Goal: Information Seeking & Learning: Understand process/instructions

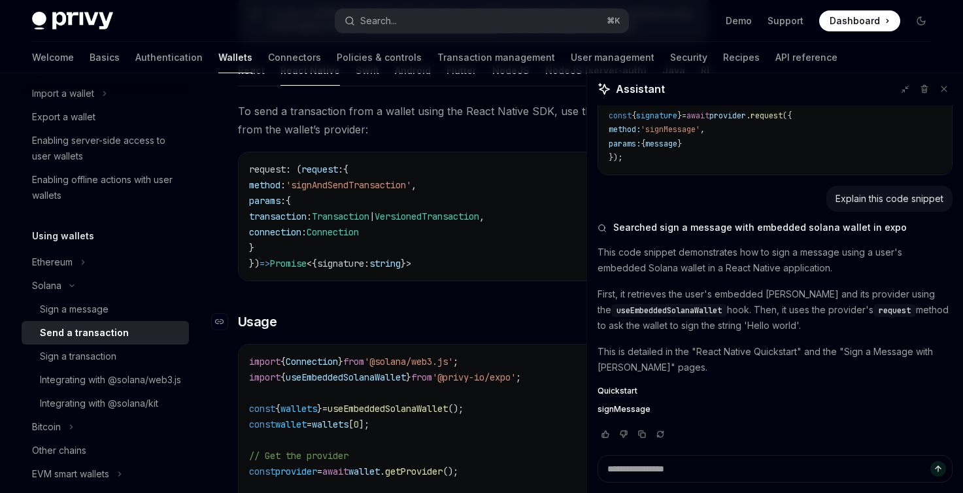
scroll to position [213, 0]
click at [867, 22] on span "Dashboard" at bounding box center [855, 20] width 50 height 13
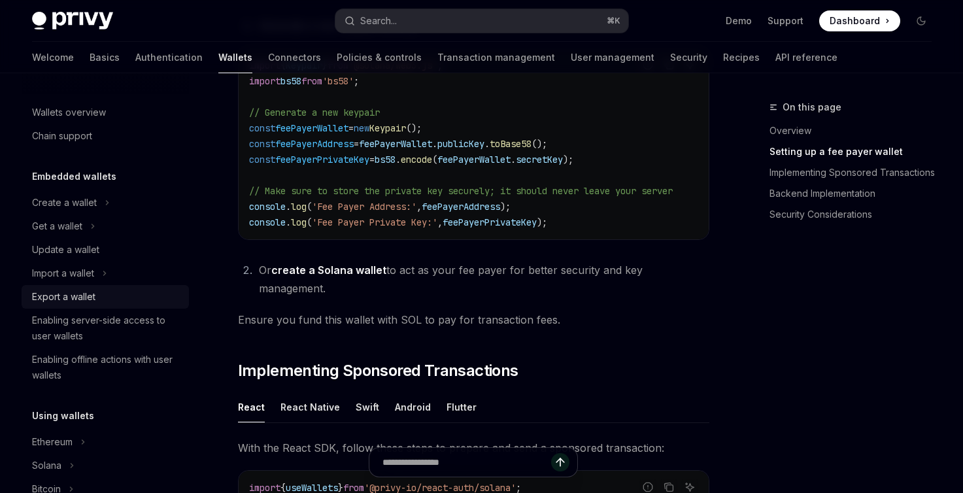
scroll to position [588, 0]
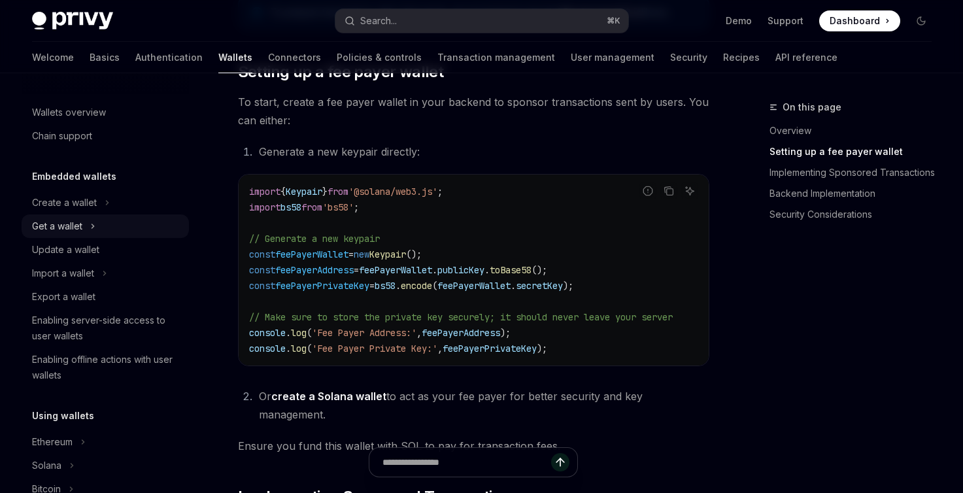
click at [93, 222] on icon "Toggle Get a wallet section" at bounding box center [92, 226] width 5 height 16
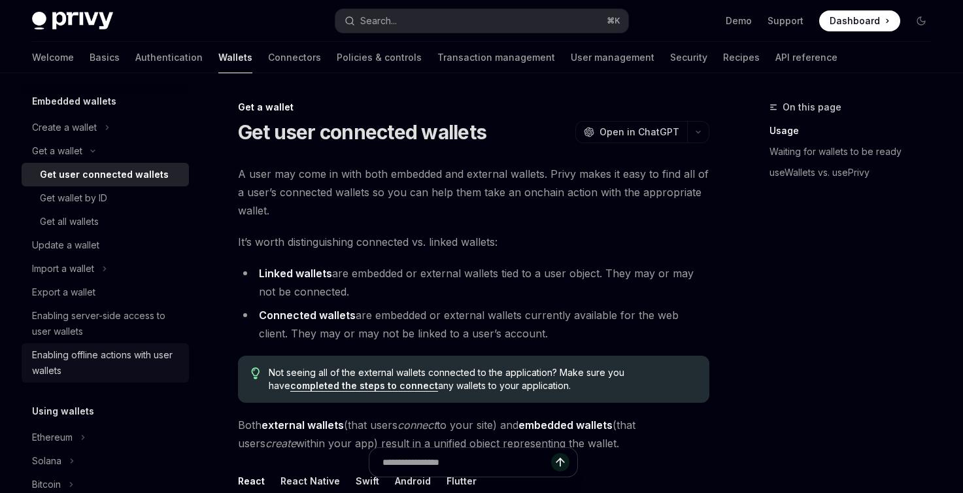
scroll to position [238, 0]
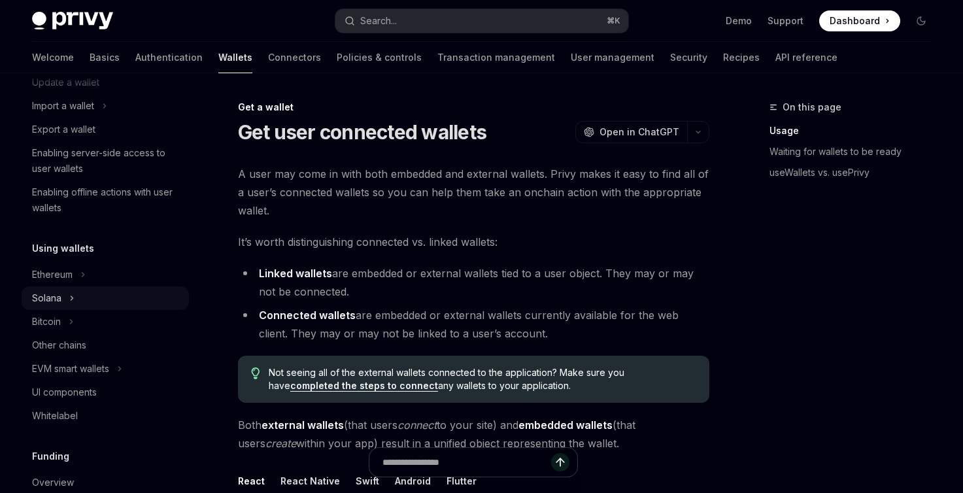
click at [63, 296] on button "Solana" at bounding box center [105, 298] width 167 height 24
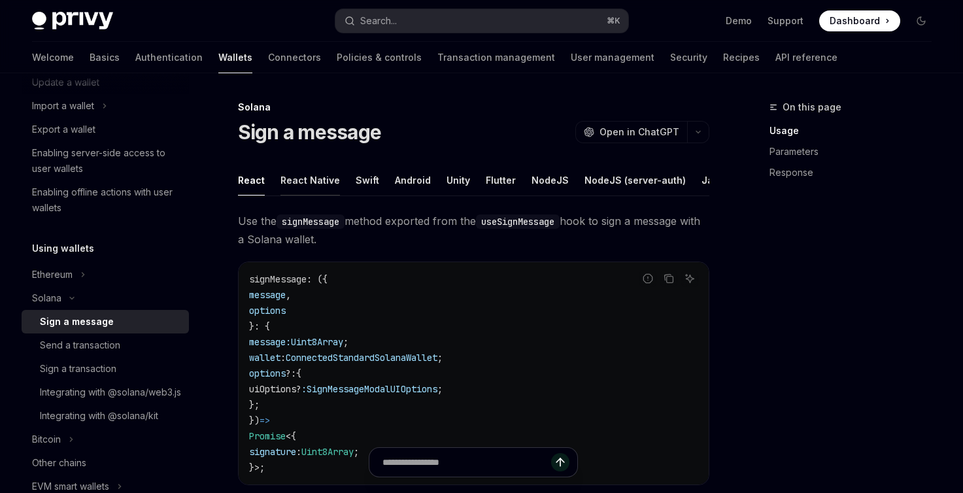
click at [315, 175] on button "React Native" at bounding box center [309, 180] width 59 height 31
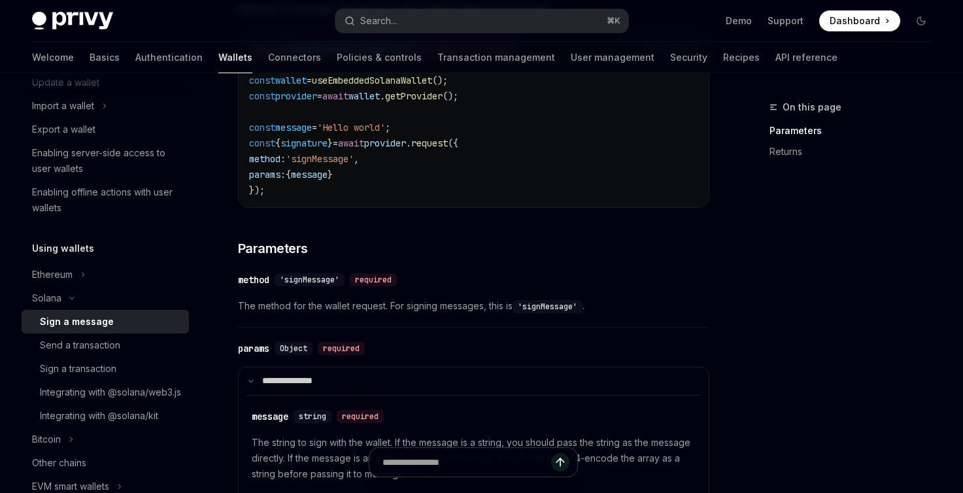
scroll to position [16, 0]
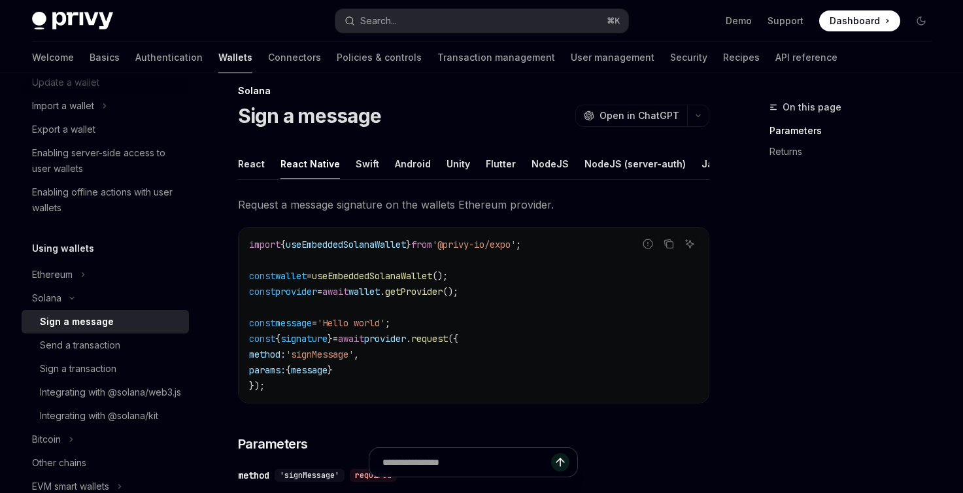
click at [348, 297] on span "await" at bounding box center [335, 292] width 26 height 12
copy code "const provider = await wallet . getProvider ();"
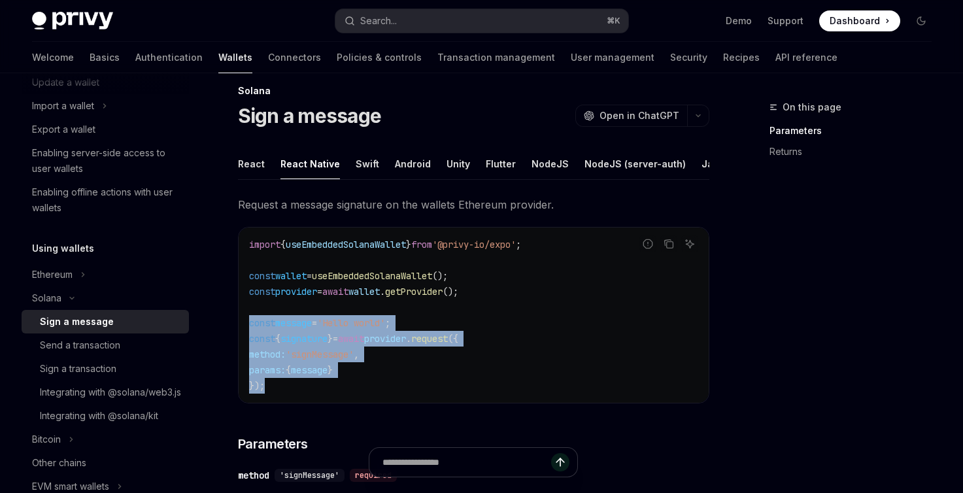
drag, startPoint x: 310, startPoint y: 396, endPoint x: 242, endPoint y: 331, distance: 93.4
click at [242, 331] on div "import { useEmbeddedSolanaWallet } from '@privy-io/expo' ; const wallet = useEm…" at bounding box center [474, 315] width 470 height 175
copy code "const message = 'Hello world' ; const { signature } = await provider . request …"
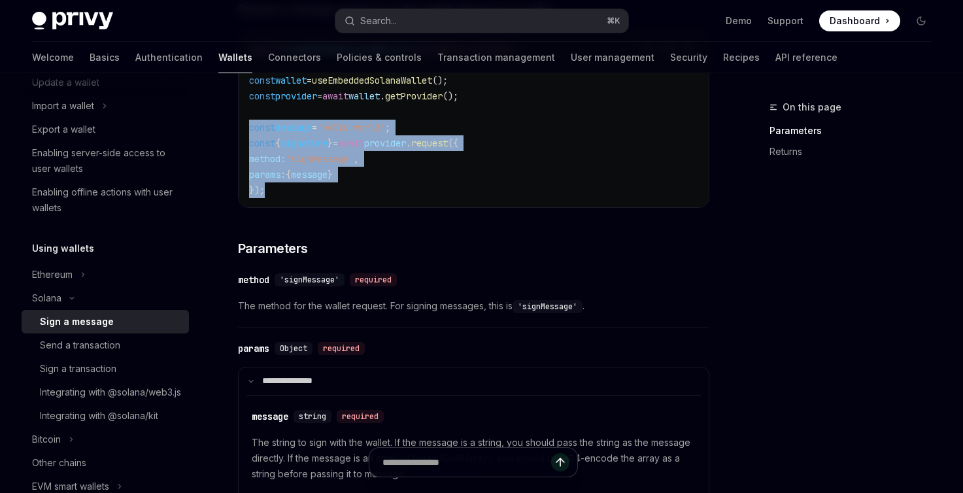
scroll to position [256, 0]
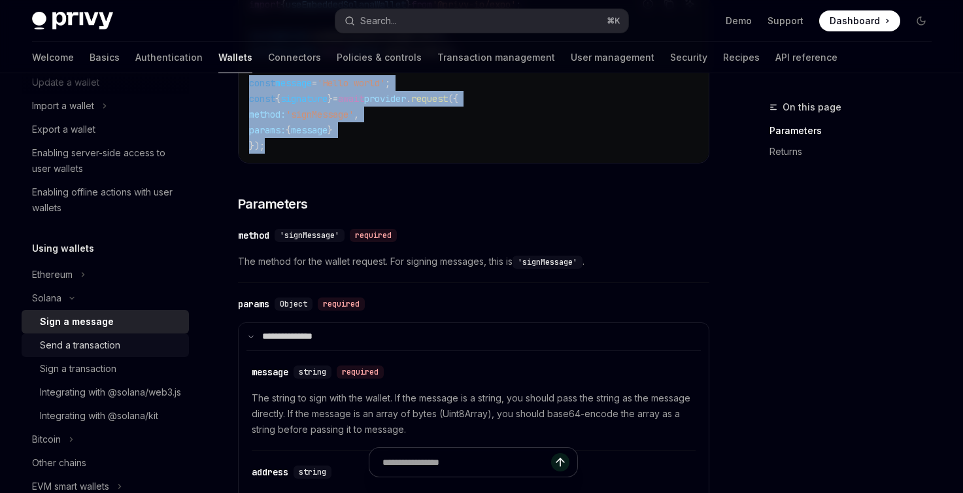
click at [80, 350] on div "Send a transaction" at bounding box center [80, 345] width 80 height 16
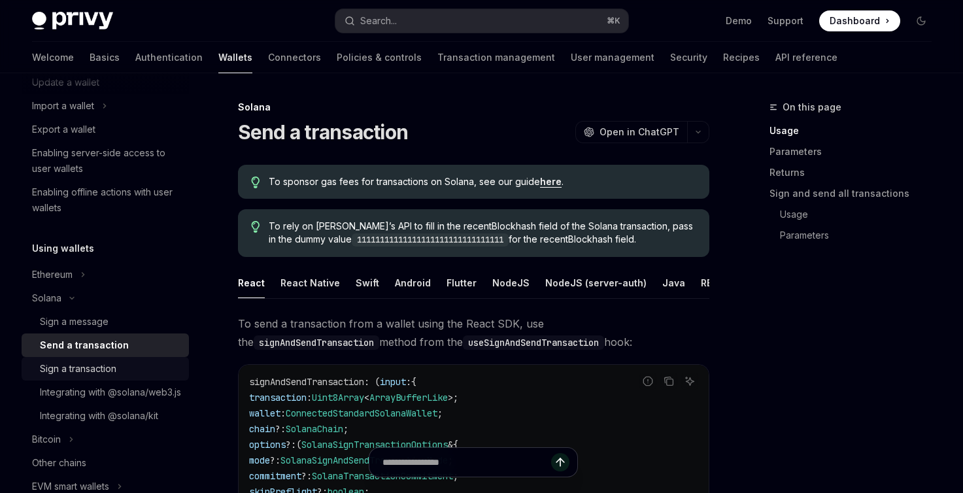
click at [105, 363] on div "Sign a transaction" at bounding box center [78, 369] width 76 height 16
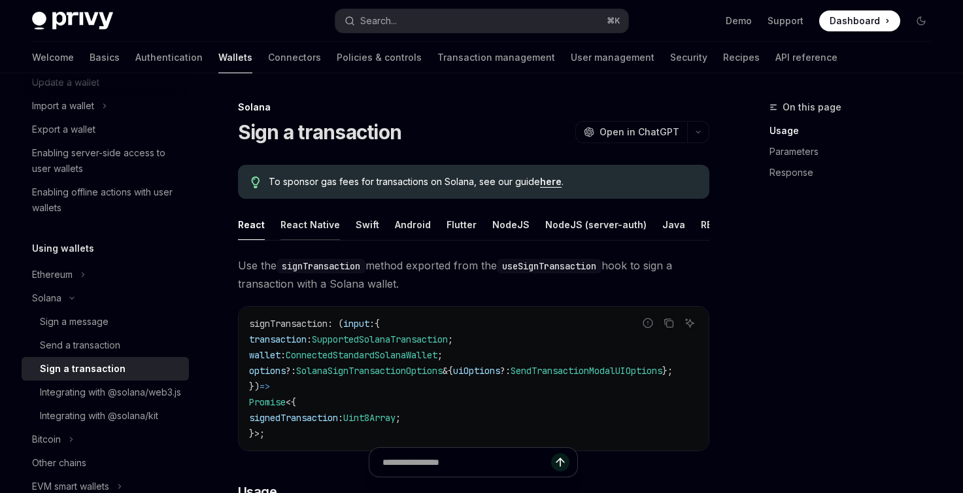
click at [298, 224] on button "React Native" at bounding box center [309, 224] width 59 height 31
type textarea "*"
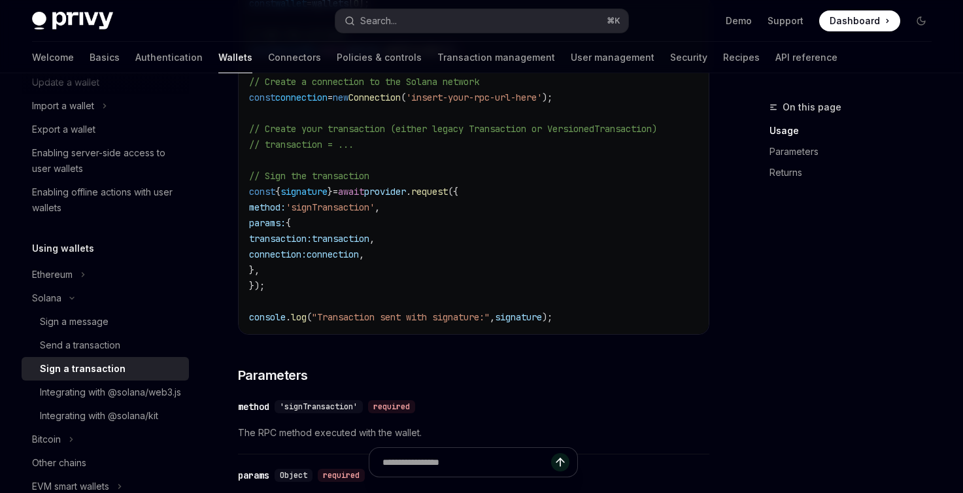
scroll to position [775, 0]
